Goal: Task Accomplishment & Management: Manage account settings

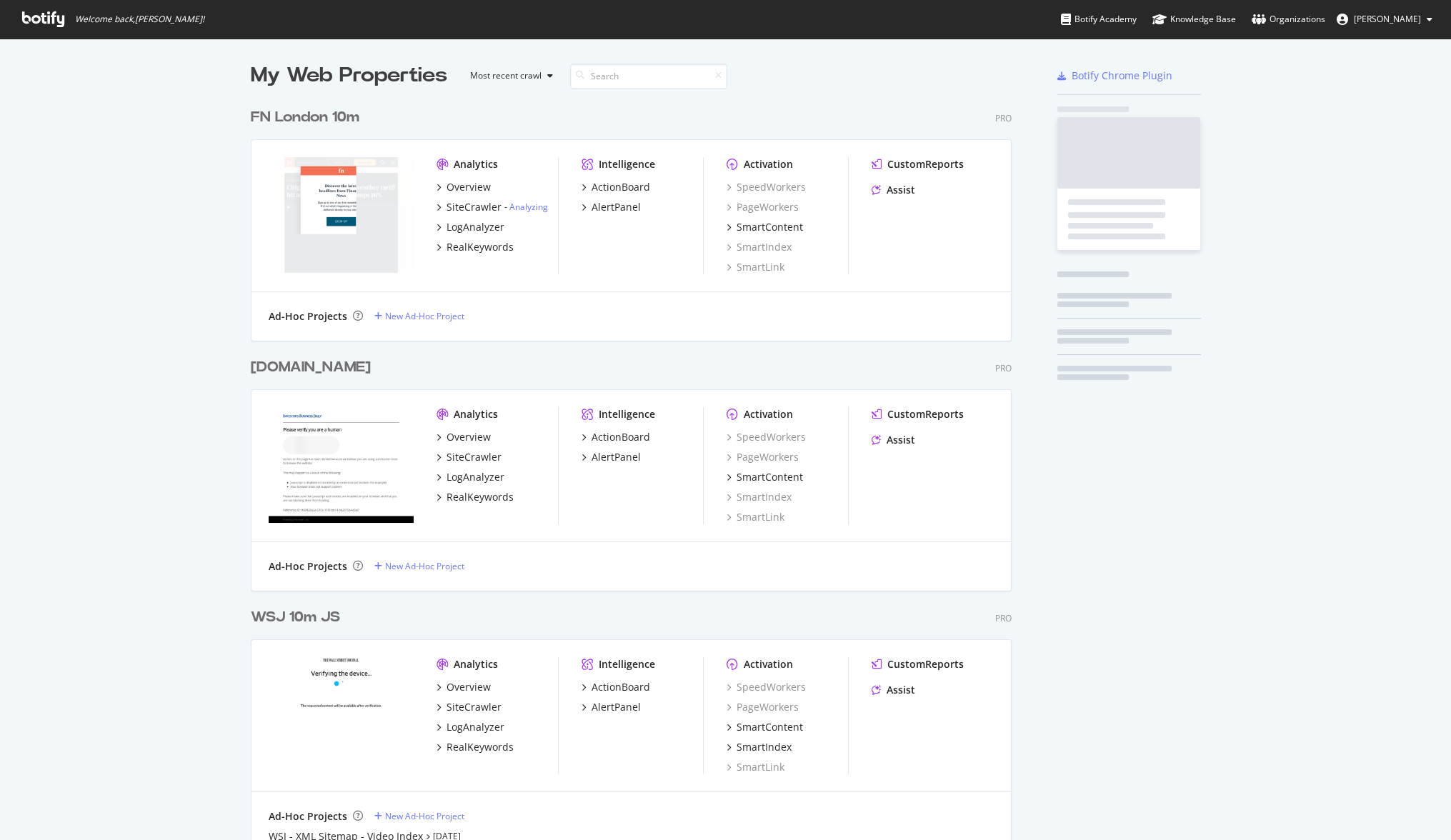
scroll to position [1742, 762]
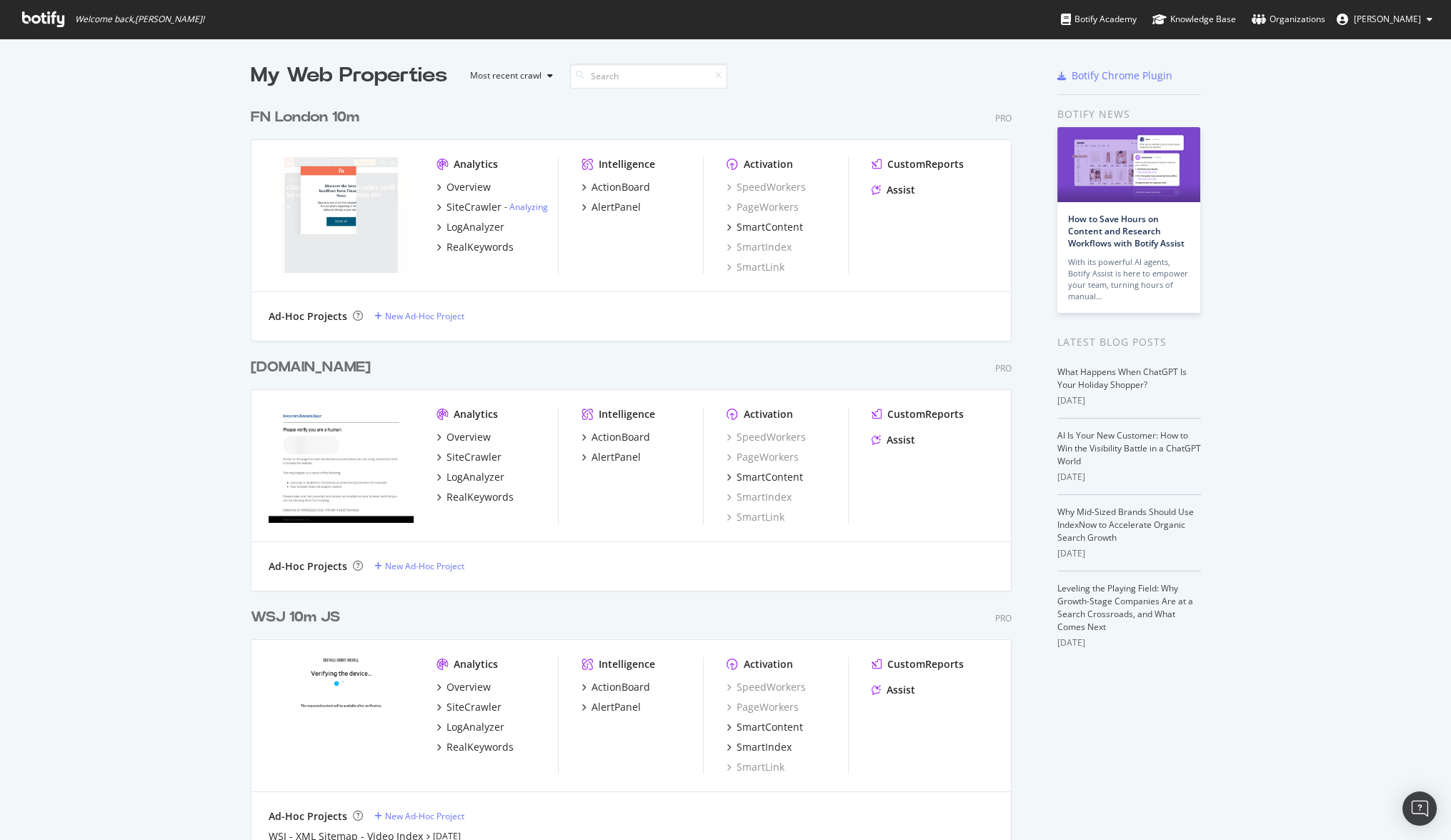
click at [1386, 16] on span "[PERSON_NAME]" at bounding box center [1387, 19] width 67 height 12
click at [1266, 19] on icon at bounding box center [1258, 19] width 14 height 11
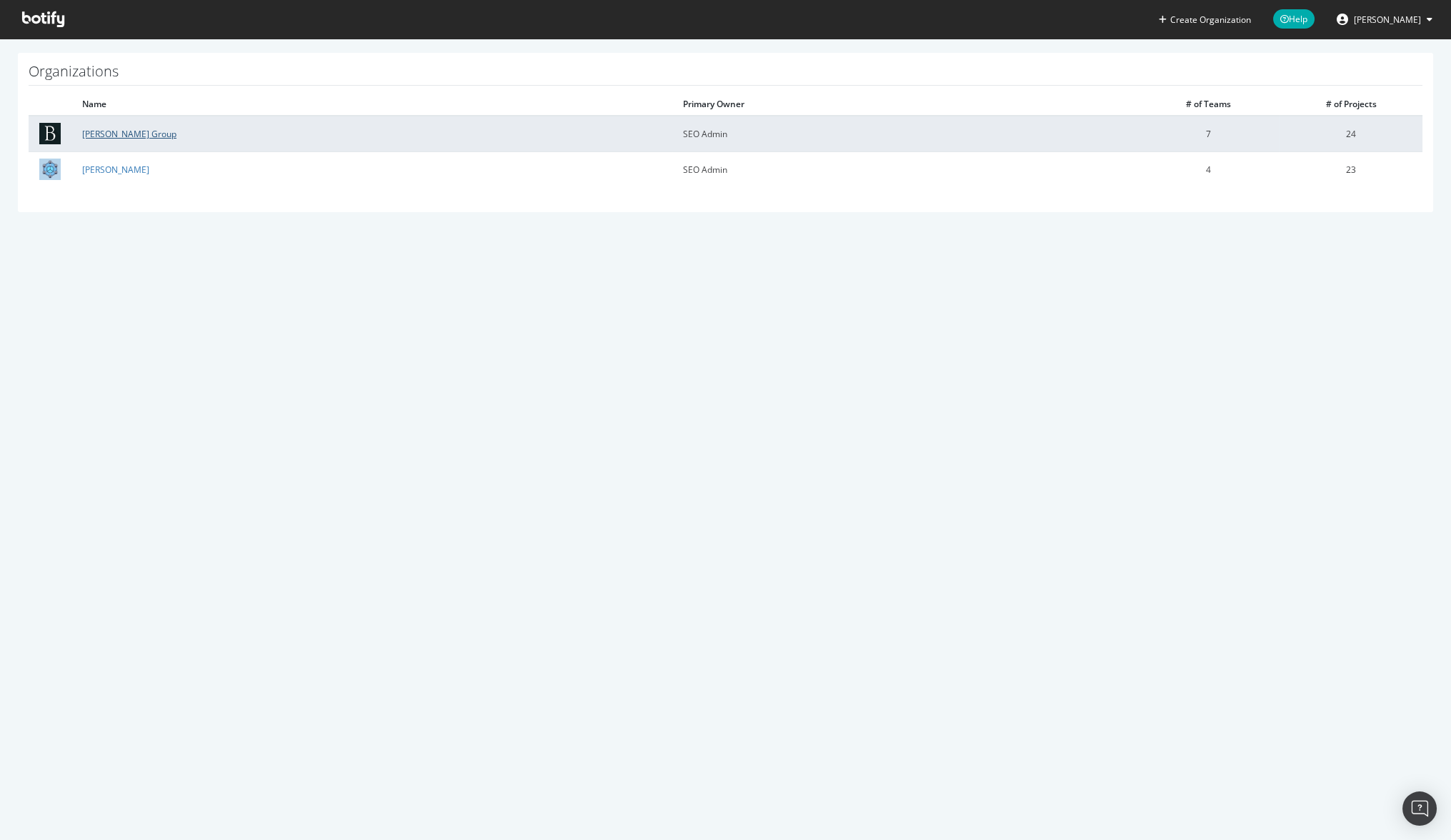
click at [115, 135] on link "[PERSON_NAME] Group" at bounding box center [129, 134] width 94 height 12
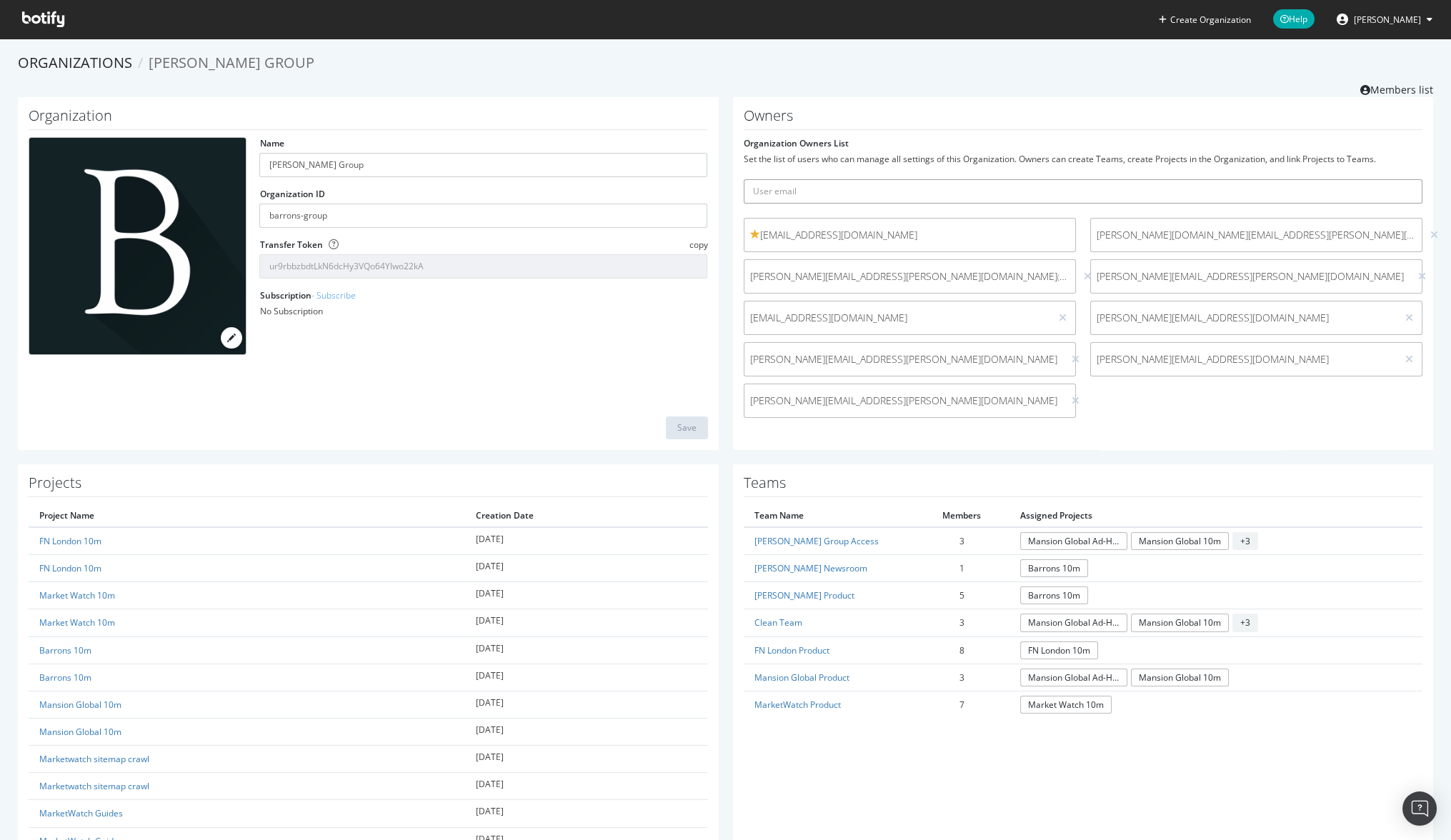
click at [814, 202] on input "text" at bounding box center [1083, 191] width 679 height 25
type input "t"
click at [814, 191] on input "text" at bounding box center [1083, 191] width 679 height 25
paste input "[PERSON_NAME][EMAIL_ADDRESS][PERSON_NAME][DOMAIN_NAME]"
click at [796, 188] on input "[PERSON_NAME][EMAIL_ADDRESS][PERSON_NAME][DOMAIN_NAME]" at bounding box center [1083, 191] width 679 height 25
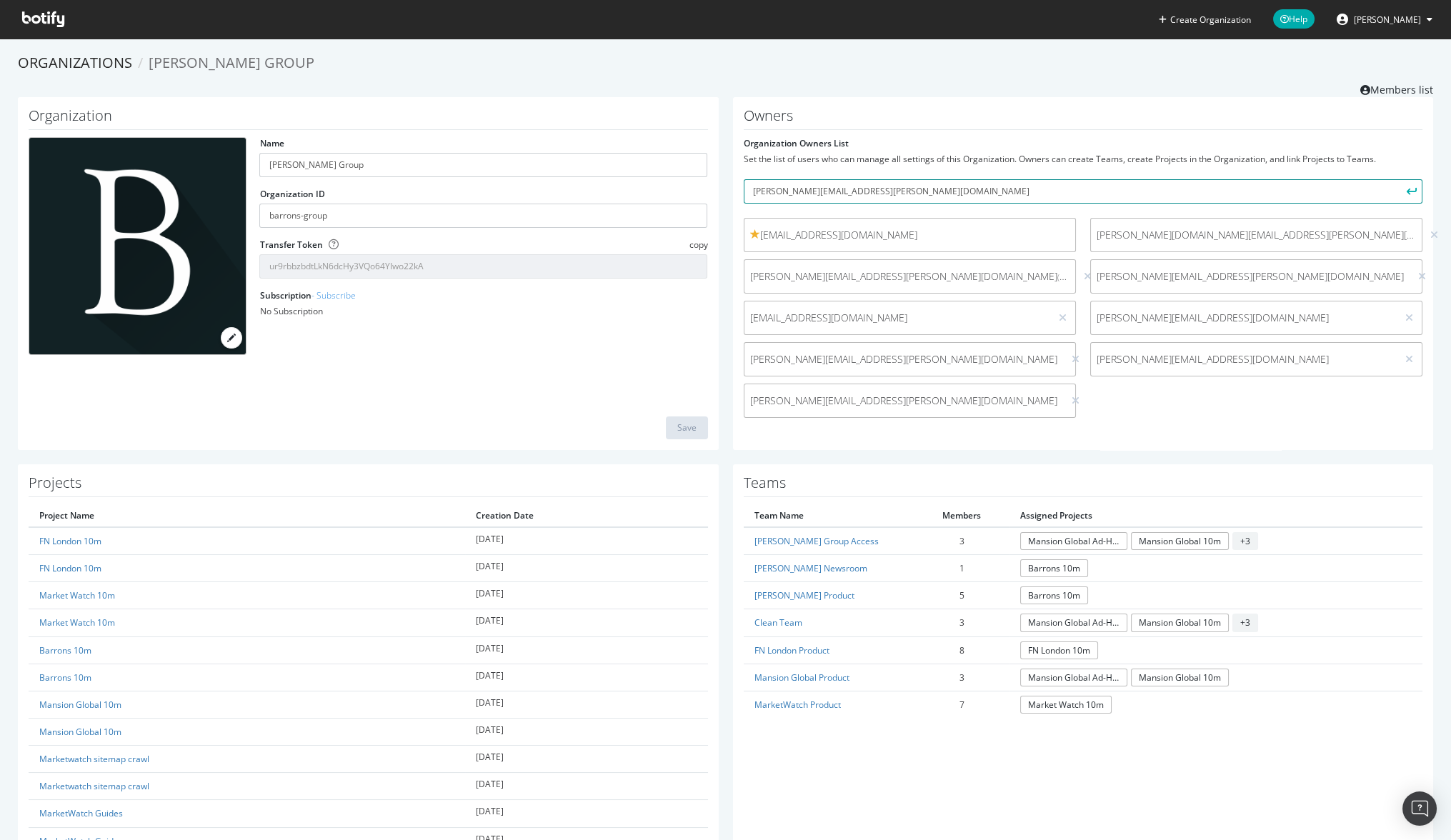
type input "[PERSON_NAME][EMAIL_ADDRESS][PERSON_NAME][DOMAIN_NAME]"
click at [1406, 187] on icon "submit" at bounding box center [1411, 191] width 10 height 8
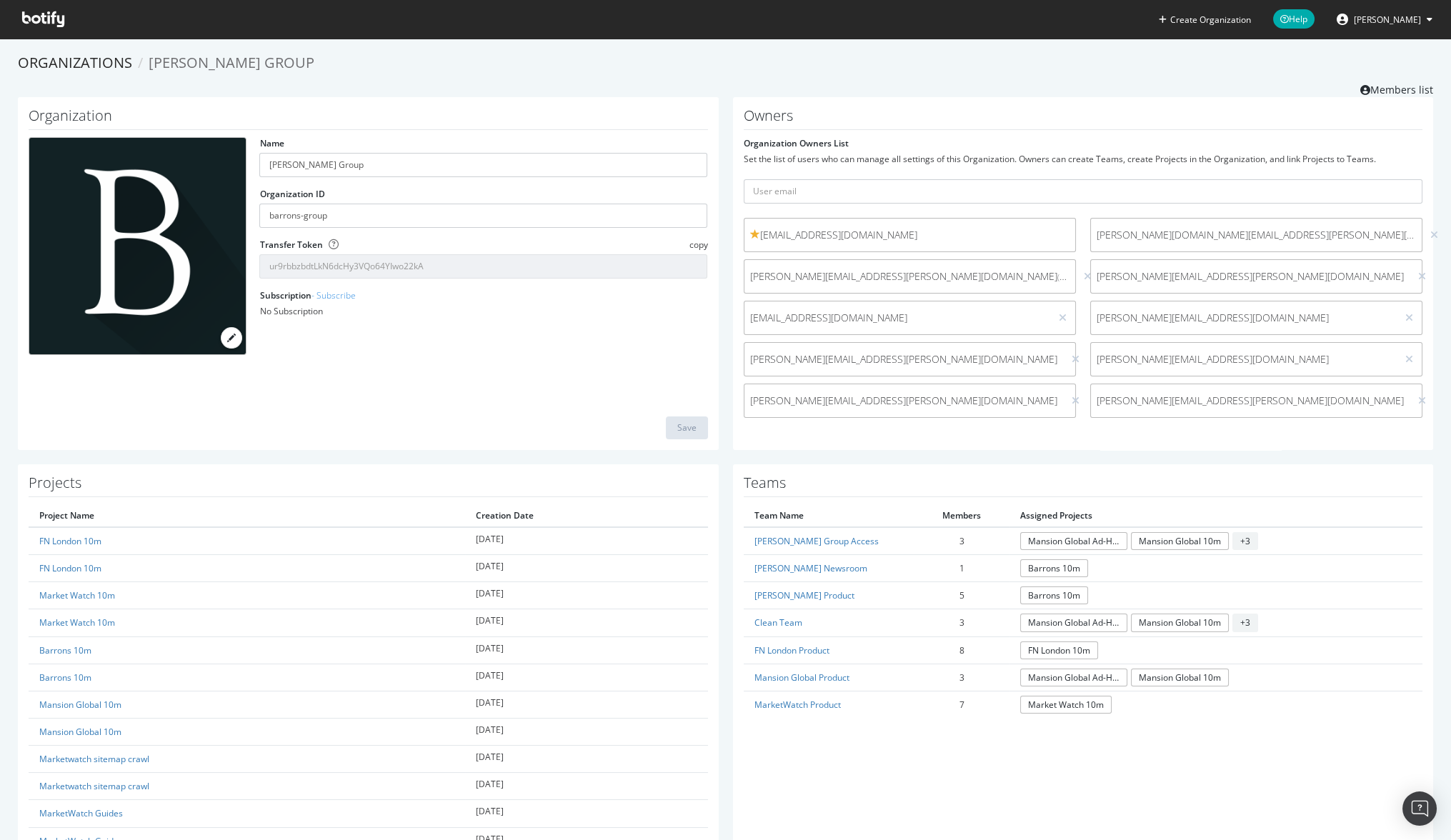
click at [926, 49] on section "Organizations [PERSON_NAME] Group Members list Organization Name [PERSON_NAME] …" at bounding box center [726, 644] width 1451 height 1210
